Goal: Information Seeking & Learning: Learn about a topic

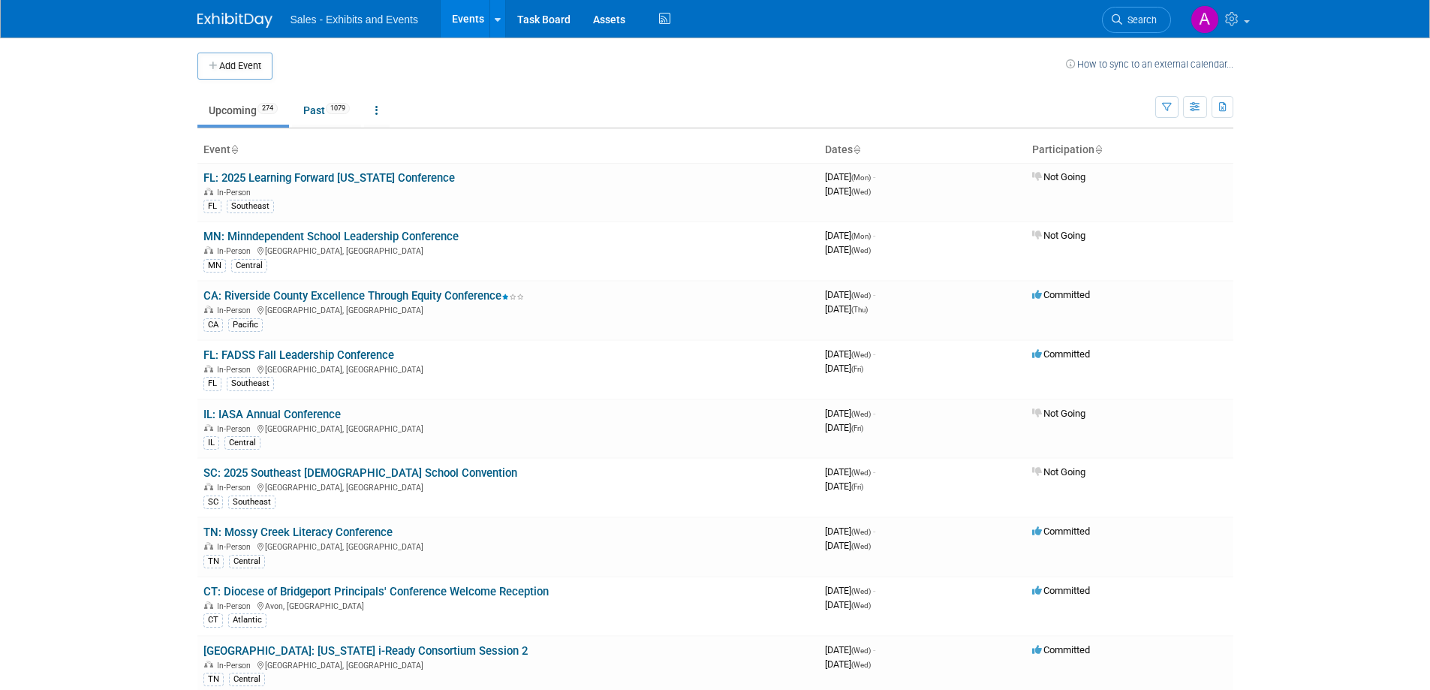
click at [687, 92] on td "Upcoming 274 Past 1079 All Events 1353 Past and Upcoming Grouped Annually Event…" at bounding box center [676, 104] width 958 height 49
click at [1130, 19] on span "Search" at bounding box center [1139, 19] width 35 height 11
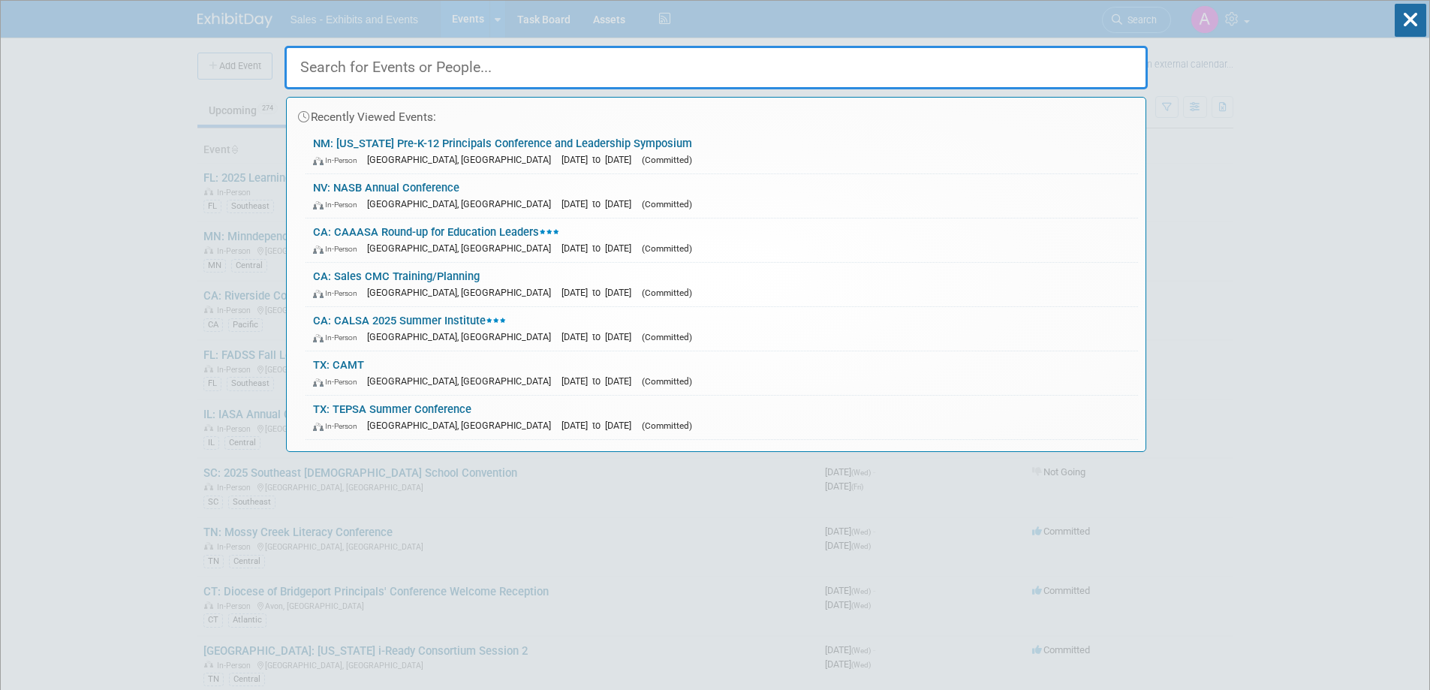
click at [479, 64] on input "text" at bounding box center [715, 68] width 863 height 44
click at [382, 152] on div "In-Person [GEOGRAPHIC_DATA], [GEOGRAPHIC_DATA] [DATE] to [DATE] (Committed)" at bounding box center [721, 160] width 817 height 16
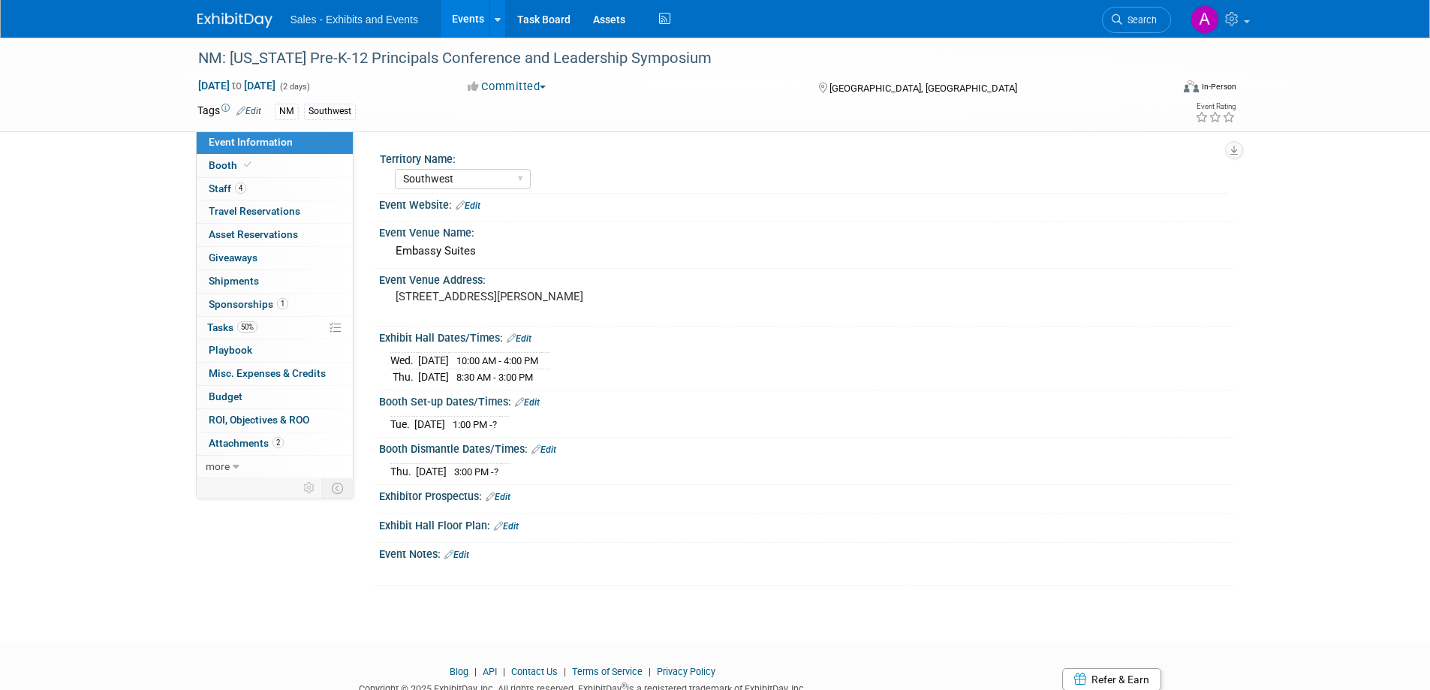
select select "Southwest"
click at [288, 162] on link "Booth" at bounding box center [275, 166] width 156 height 23
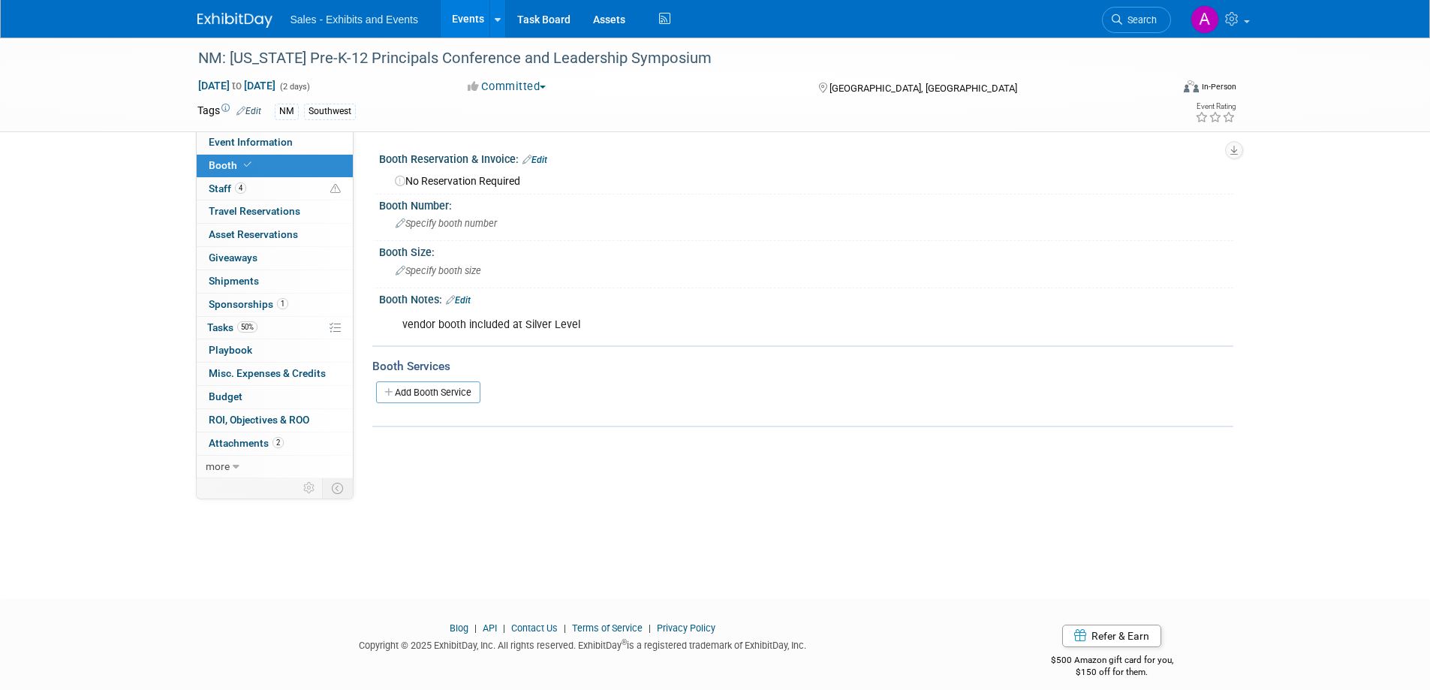
drag, startPoint x: 454, startPoint y: 532, endPoint x: 648, endPoint y: 663, distance: 234.6
click at [454, 532] on div "NM: New Mexico Pre-K-12 Principals Conference and Leadership Symposium Oct 15, …" at bounding box center [715, 305] width 1430 height 534
click at [520, 549] on div "NM: New Mexico Pre-K-12 Principals Conference and Leadership Symposium Oct 15, …" at bounding box center [715, 305] width 1430 height 534
click at [546, 547] on div "NM: New Mexico Pre-K-12 Principals Conference and Leadership Symposium Oct 15, …" at bounding box center [715, 305] width 1430 height 534
